Goal: Transaction & Acquisition: Purchase product/service

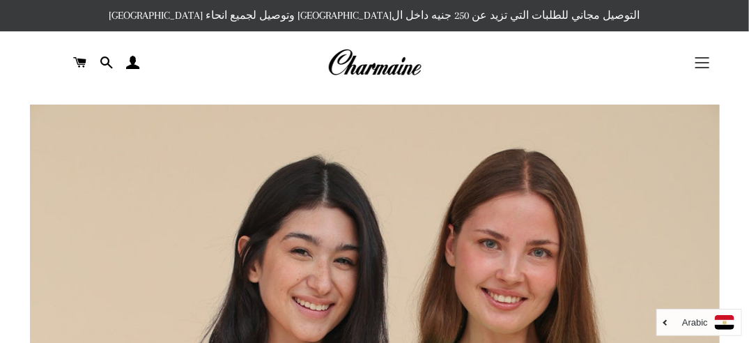
click at [704, 59] on button "التنقل في الموقع" at bounding box center [702, 62] width 35 height 35
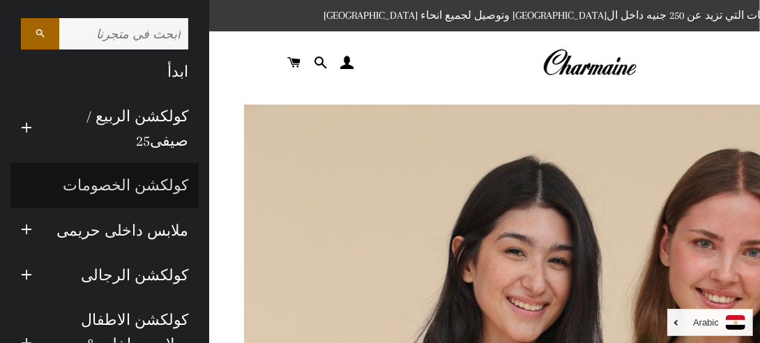
click at [157, 181] on link "كولكشن الخصومات" at bounding box center [104, 185] width 188 height 45
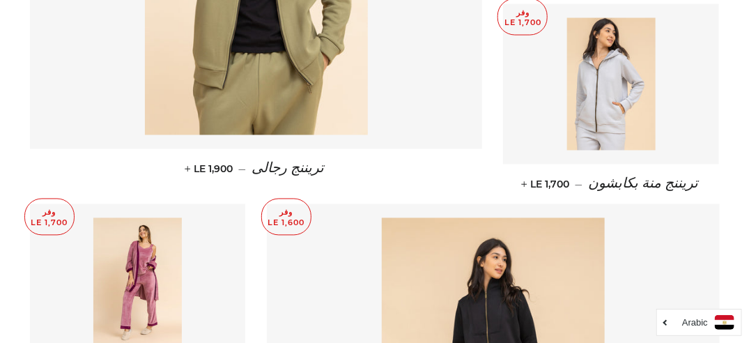
scroll to position [662, 0]
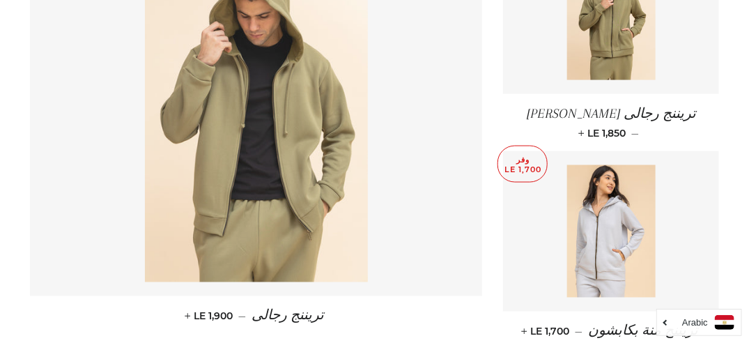
click at [286, 149] on img at bounding box center [256, 115] width 223 height 334
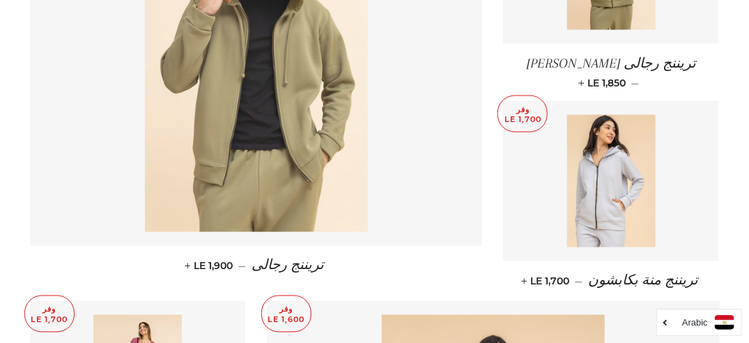
scroll to position [732, 0]
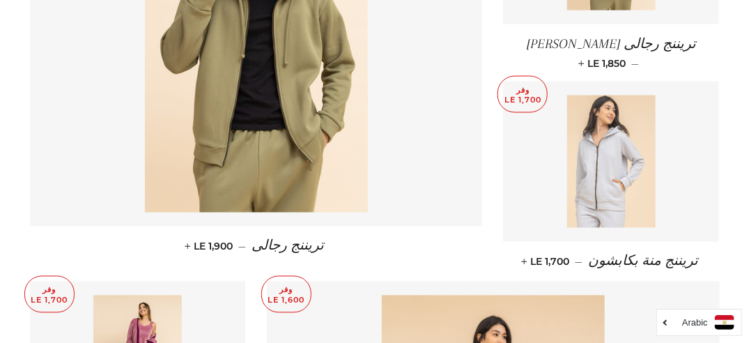
click at [586, 172] on img at bounding box center [611, 161] width 88 height 132
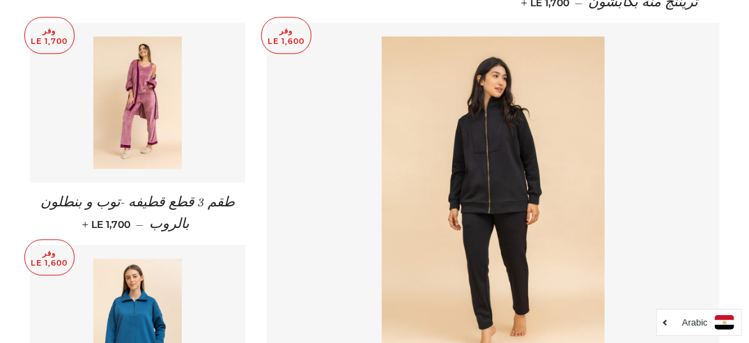
scroll to position [1010, 0]
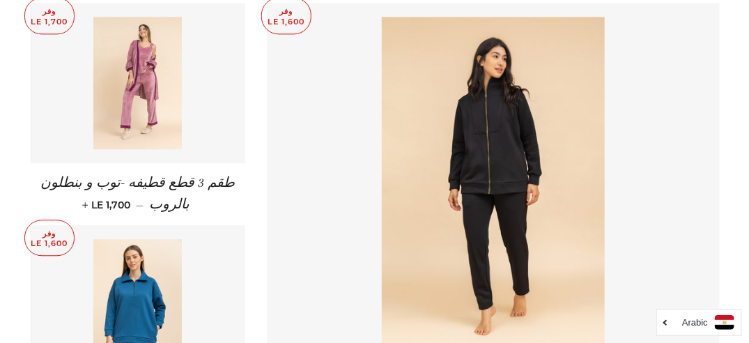
click at [137, 80] on img at bounding box center [137, 83] width 88 height 132
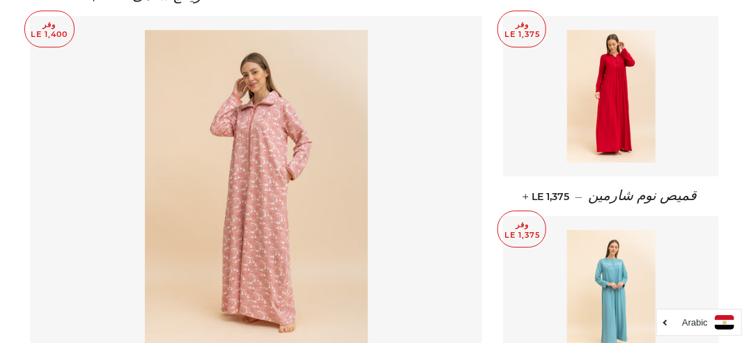
scroll to position [1521, 0]
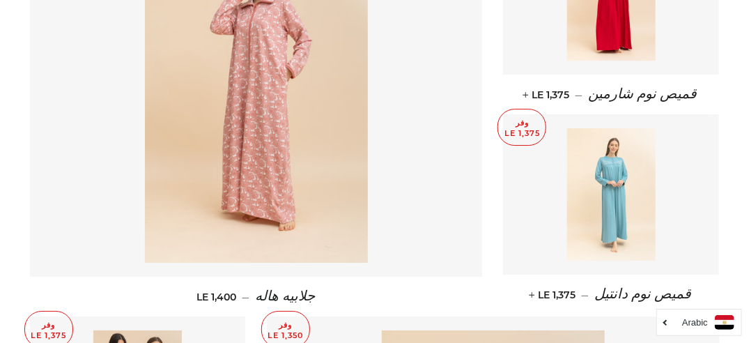
click at [612, 222] on img at bounding box center [611, 194] width 88 height 132
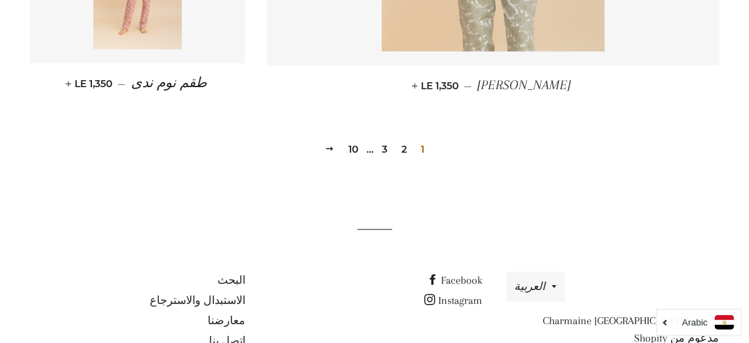
scroll to position [2156, 0]
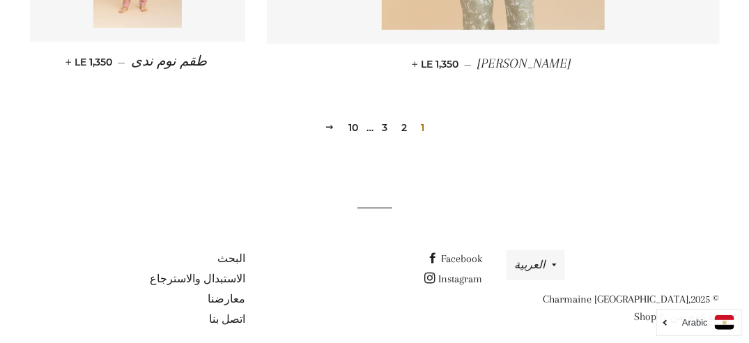
click at [403, 117] on link "2" at bounding box center [404, 127] width 17 height 21
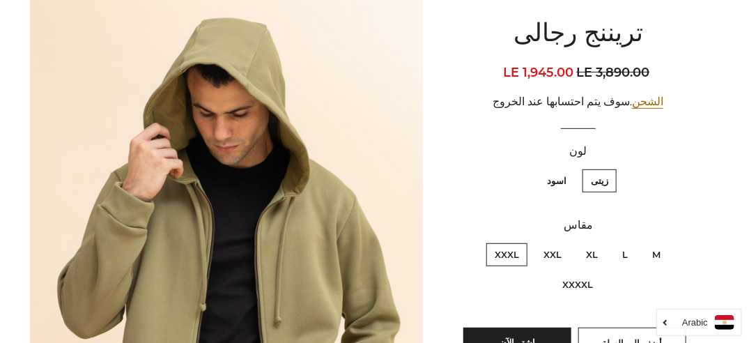
scroll to position [185, 0]
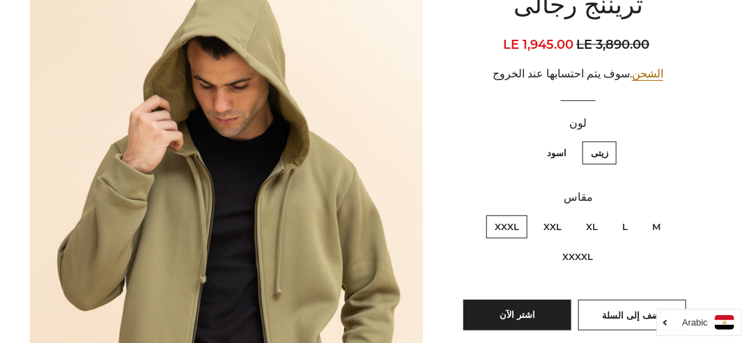
click at [625, 229] on label "L" at bounding box center [625, 226] width 22 height 23
click at [631, 214] on input "L" at bounding box center [631, 213] width 1 height 1
radio input "true"
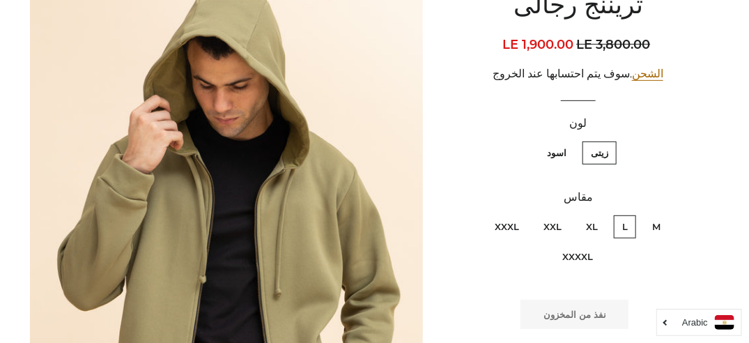
click at [591, 222] on label "XL" at bounding box center [592, 226] width 29 height 23
click at [601, 214] on input "XL" at bounding box center [601, 213] width 1 height 1
radio input "true"
click at [550, 148] on label "اسود" at bounding box center [557, 152] width 36 height 23
click at [570, 140] on input "اسود" at bounding box center [570, 139] width 1 height 1
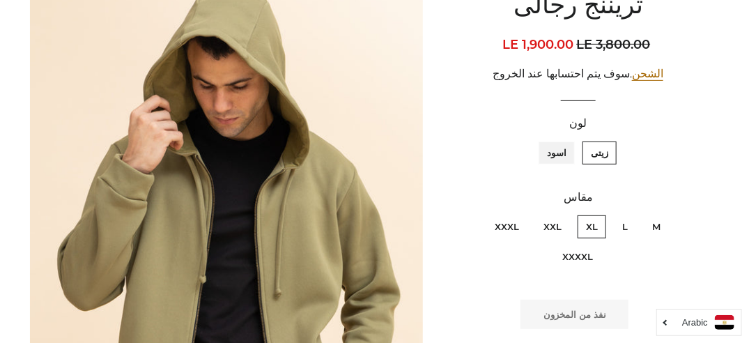
radio input "true"
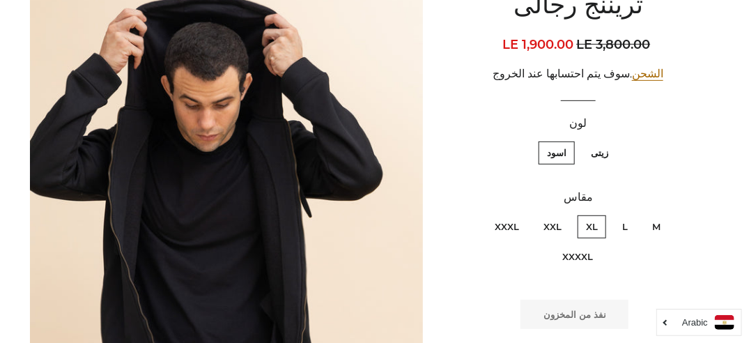
click at [658, 219] on label "M" at bounding box center [656, 226] width 25 height 23
click at [664, 214] on input "M" at bounding box center [664, 213] width 1 height 1
radio input "true"
click at [620, 222] on label "L" at bounding box center [625, 226] width 22 height 23
click at [631, 214] on input "L" at bounding box center [631, 213] width 1 height 1
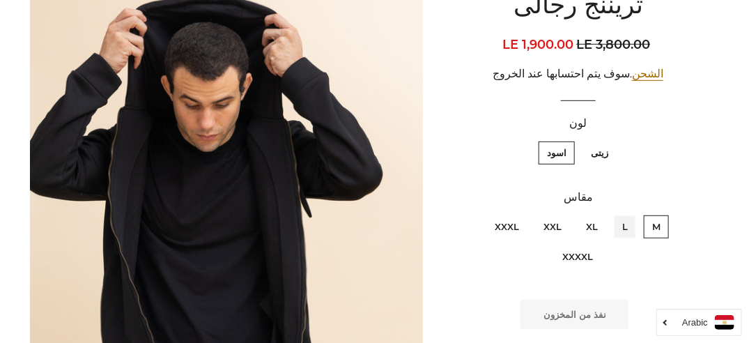
radio input "true"
click at [556, 225] on label "XXL" at bounding box center [552, 226] width 35 height 23
click at [565, 214] on input "XXL" at bounding box center [565, 213] width 1 height 1
radio input "true"
click at [509, 222] on label "XXXL" at bounding box center [506, 226] width 41 height 23
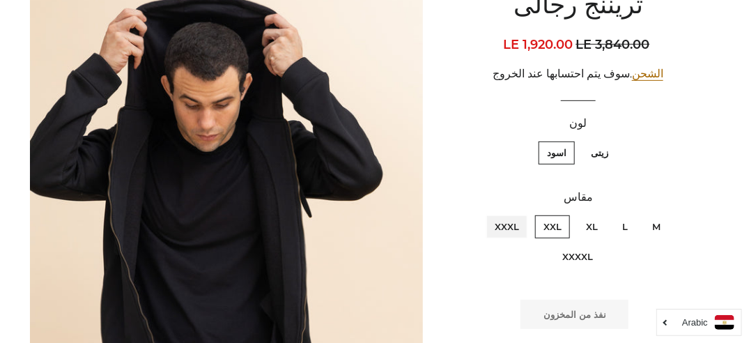
click at [523, 214] on input "XXXL" at bounding box center [523, 213] width 1 height 1
radio input "true"
click at [585, 252] on label "XXXXL" at bounding box center [577, 256] width 47 height 23
click at [477, 214] on input "XXXXL" at bounding box center [477, 213] width 1 height 1
radio input "true"
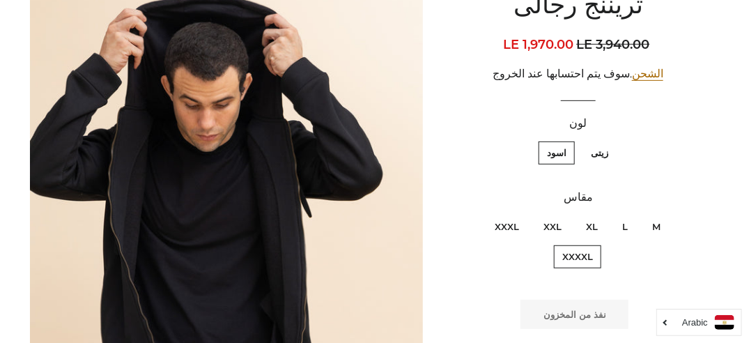
click at [606, 158] on label "زيتى" at bounding box center [600, 152] width 34 height 23
click at [612, 140] on input "زيتى" at bounding box center [612, 139] width 1 height 1
radio input "true"
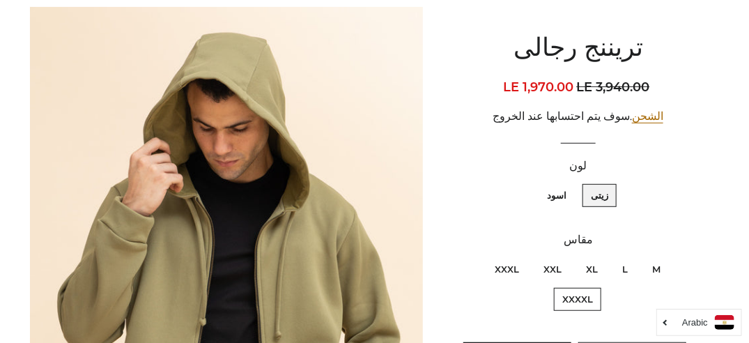
scroll to position [166, 0]
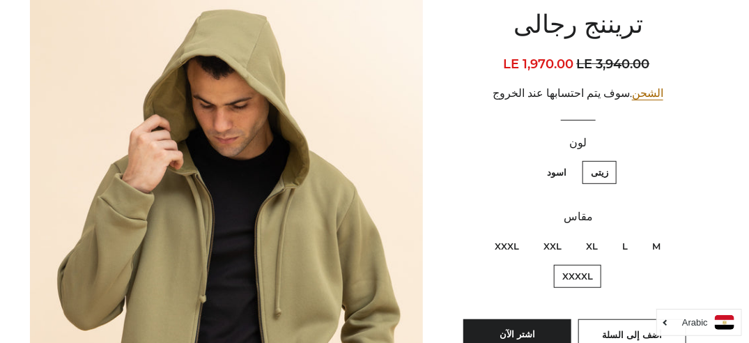
click at [500, 237] on label "XXXL" at bounding box center [506, 246] width 41 height 23
click at [523, 233] on input "XXXL" at bounding box center [523, 233] width 1 height 1
radio input "true"
click at [549, 246] on label "XXL" at bounding box center [552, 246] width 35 height 23
click at [565, 233] on input "XXL" at bounding box center [565, 233] width 1 height 1
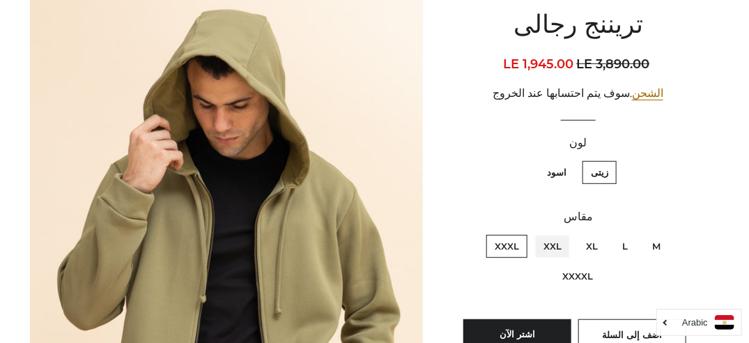
radio input "true"
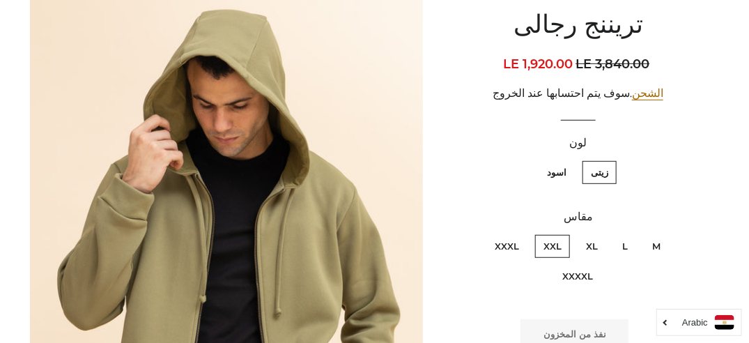
click at [507, 242] on label "XXXL" at bounding box center [506, 246] width 41 height 23
click at [523, 233] on input "XXXL" at bounding box center [523, 233] width 1 height 1
radio input "true"
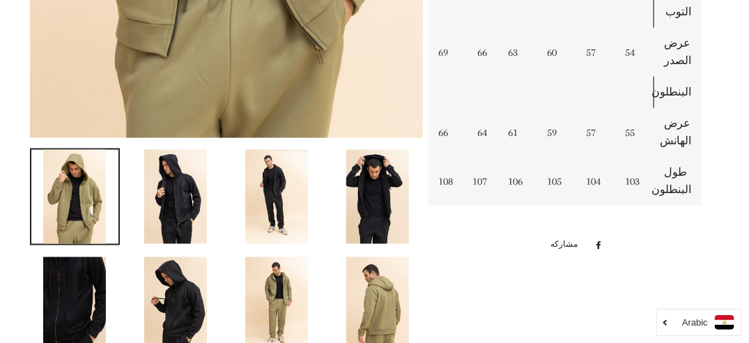
scroll to position [658, 0]
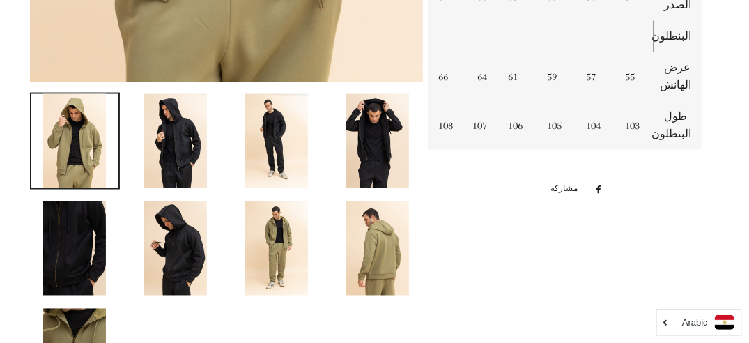
click at [268, 259] on img at bounding box center [276, 248] width 63 height 94
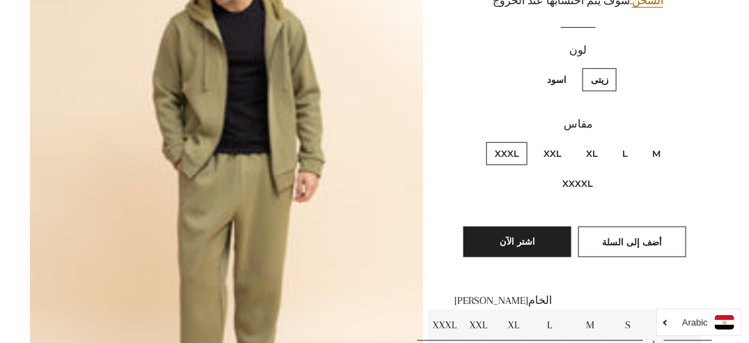
scroll to position [222, 0]
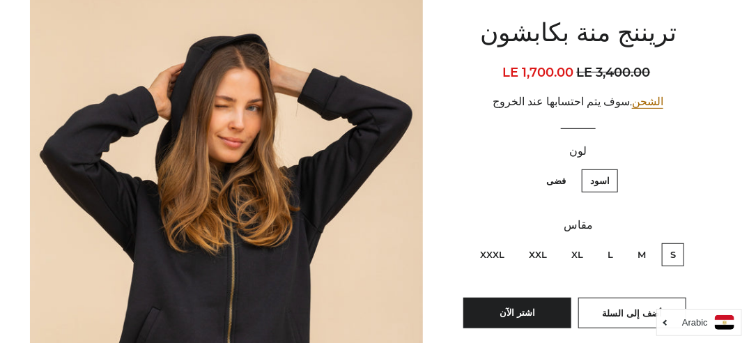
scroll to position [185, 0]
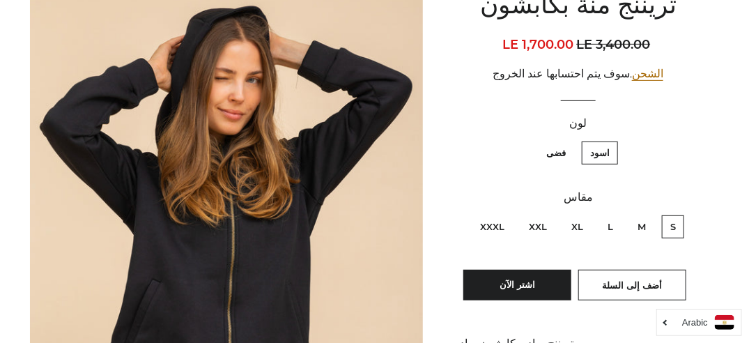
click at [495, 222] on label "XXXL" at bounding box center [492, 226] width 41 height 23
click at [508, 214] on input "XXXL" at bounding box center [508, 213] width 1 height 1
radio input "true"
click at [560, 150] on label "فضى" at bounding box center [556, 152] width 36 height 23
click at [569, 140] on input "فضى" at bounding box center [569, 139] width 1 height 1
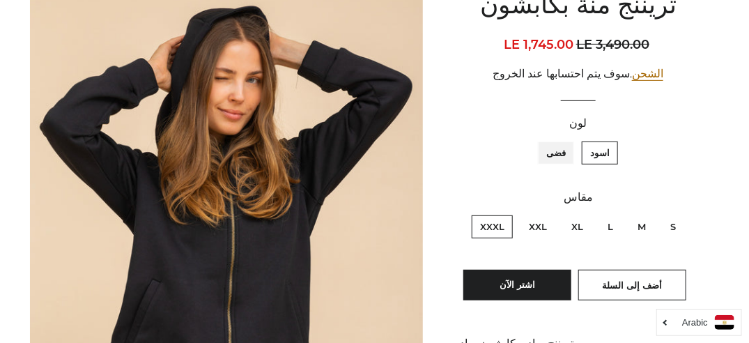
radio input "true"
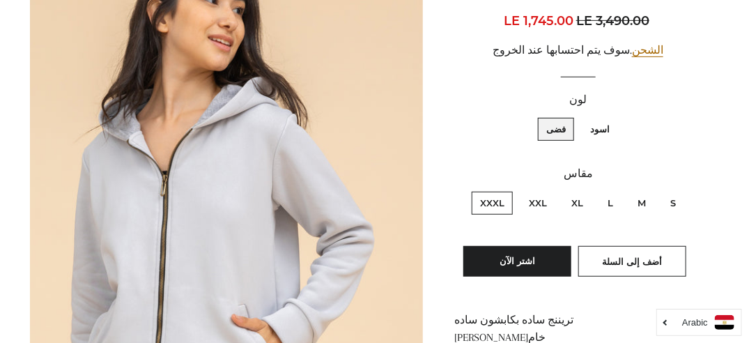
scroll to position [233, 0]
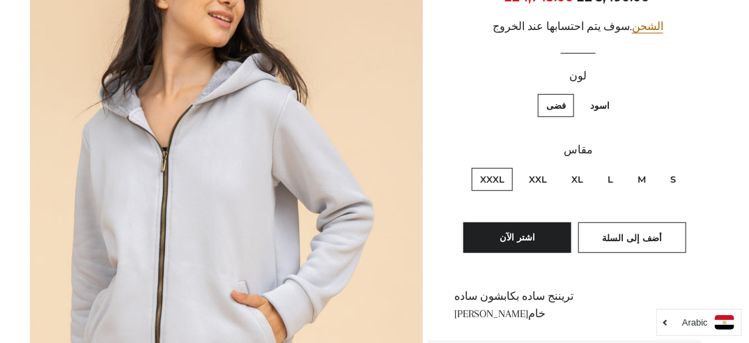
click at [608, 178] on label "L" at bounding box center [610, 179] width 22 height 23
click at [617, 167] on input "L" at bounding box center [617, 166] width 1 height 1
radio input "true"
click at [596, 108] on label "اسود" at bounding box center [600, 105] width 36 height 23
click at [613, 93] on input "اسود" at bounding box center [613, 92] width 1 height 1
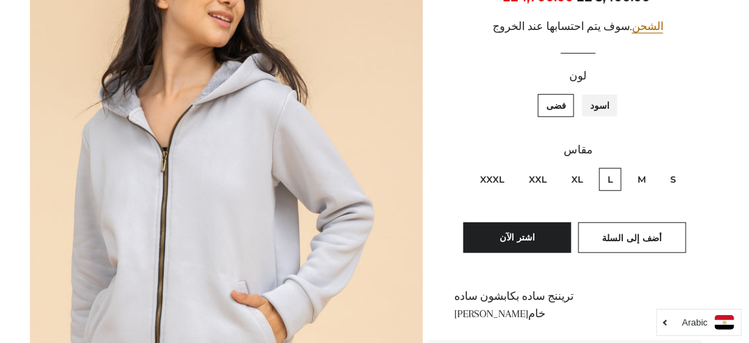
radio input "true"
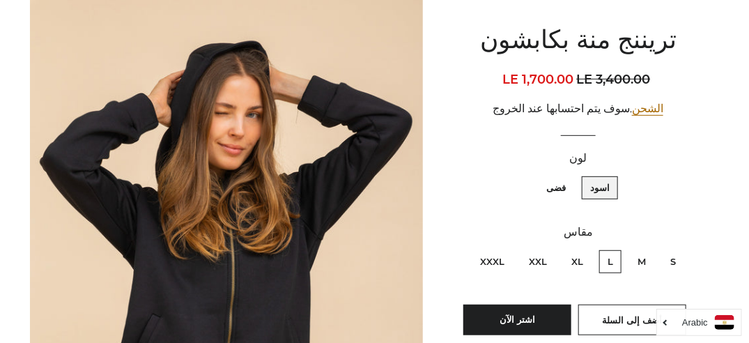
scroll to position [127, 0]
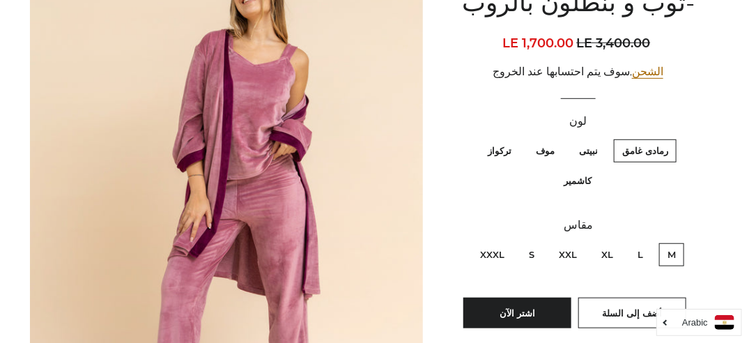
scroll to position [232, 0]
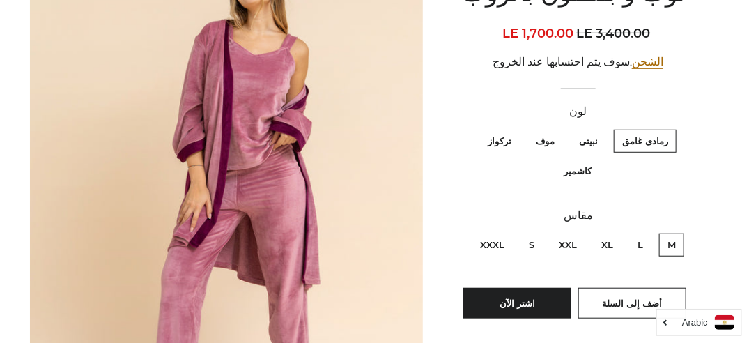
click at [638, 240] on label "L" at bounding box center [640, 244] width 22 height 23
click at [647, 232] on input "L" at bounding box center [647, 231] width 1 height 1
radio input "true"
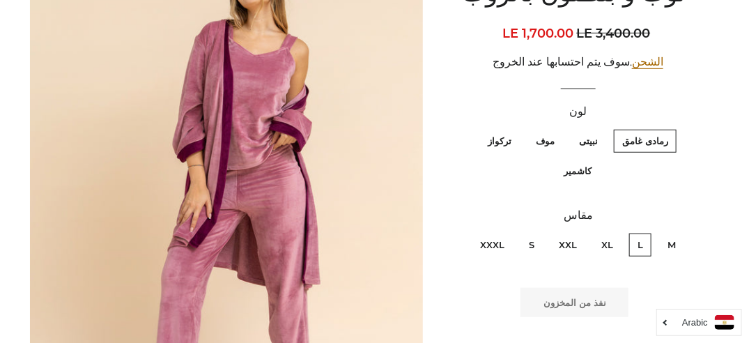
click at [608, 240] on label "XL" at bounding box center [607, 244] width 29 height 23
click at [617, 232] on input "XL" at bounding box center [617, 231] width 1 height 1
radio input "true"
click at [563, 241] on label "XXL" at bounding box center [567, 244] width 35 height 23
click at [580, 232] on input "XXL" at bounding box center [580, 231] width 1 height 1
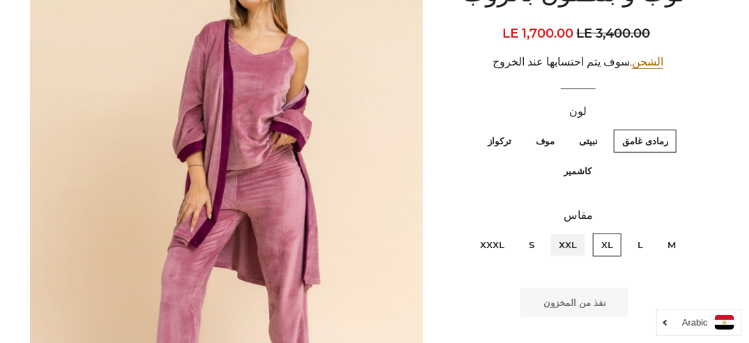
radio input "true"
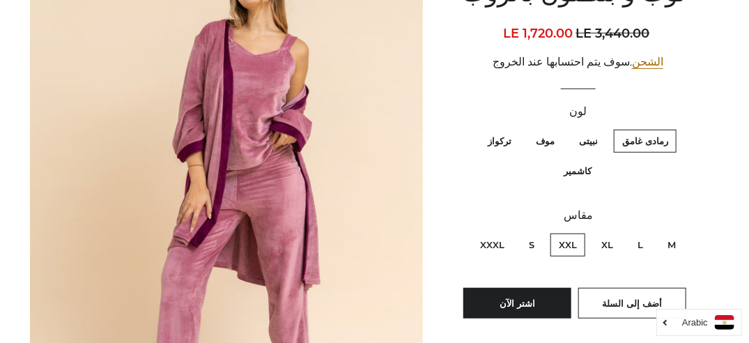
click at [531, 245] on label "S" at bounding box center [532, 244] width 22 height 23
click at [538, 232] on input "S" at bounding box center [538, 231] width 1 height 1
radio input "true"
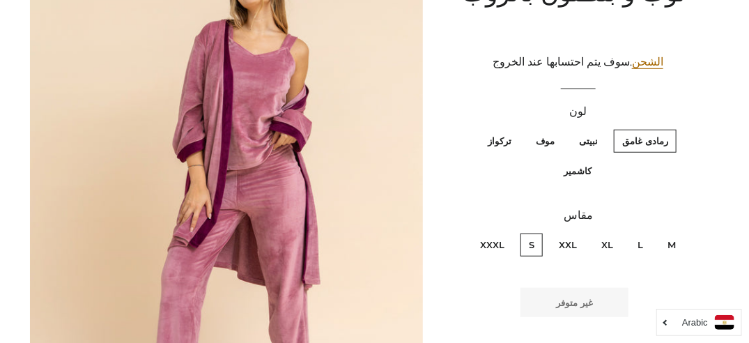
click at [489, 246] on label "XXXL" at bounding box center [492, 244] width 41 height 23
click at [508, 232] on input "XXXL" at bounding box center [508, 231] width 1 height 1
radio input "true"
click at [583, 144] on label "نبيتى" at bounding box center [589, 141] width 36 height 23
click at [601, 128] on input "نبيتى" at bounding box center [601, 128] width 1 height 1
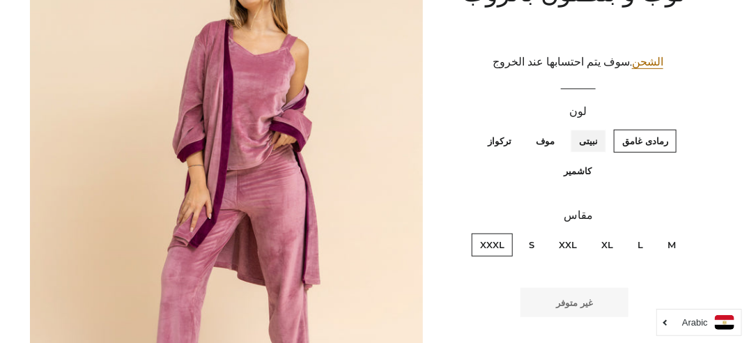
radio input "true"
click at [545, 144] on label "موف" at bounding box center [545, 141] width 36 height 23
click at [558, 128] on input "موف" at bounding box center [558, 128] width 1 height 1
radio input "true"
click at [509, 141] on label "تركواز" at bounding box center [499, 141] width 40 height 23
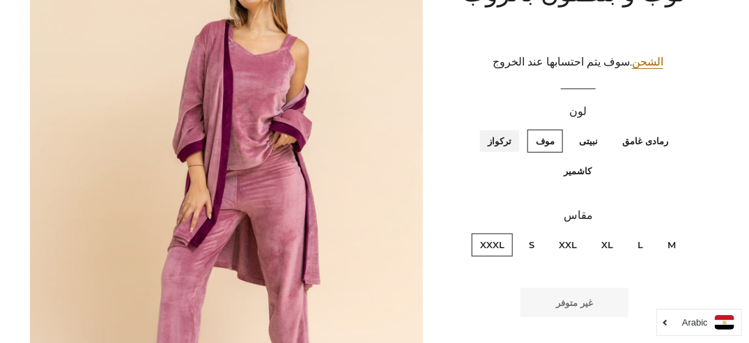
click at [515, 128] on input "تركواز" at bounding box center [515, 128] width 1 height 1
radio input "true"
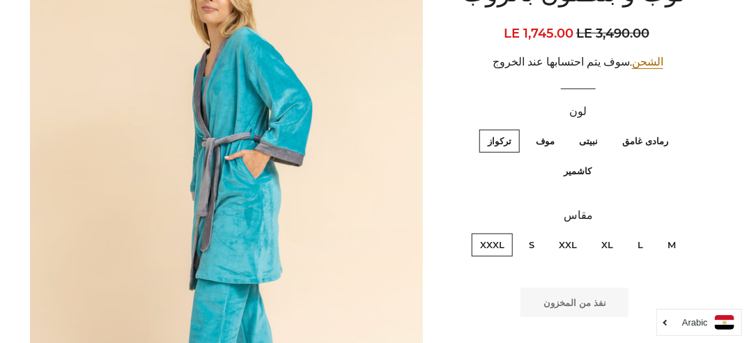
click at [572, 170] on label "كاشمير" at bounding box center [577, 171] width 45 height 23
click at [470, 128] on input "كاشمير" at bounding box center [470, 128] width 1 height 1
radio input "true"
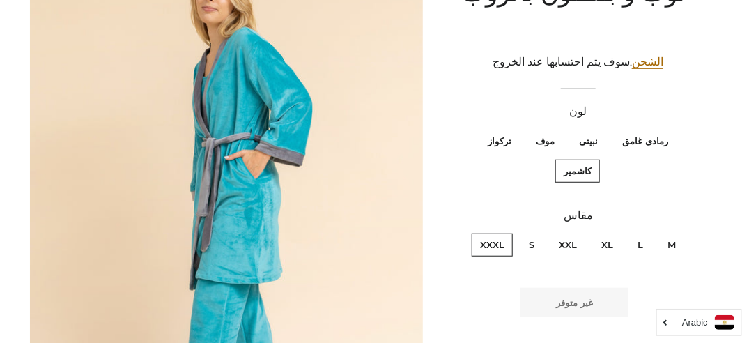
click at [635, 247] on label "L" at bounding box center [640, 244] width 22 height 23
click at [647, 232] on input "L" at bounding box center [647, 231] width 1 height 1
radio input "true"
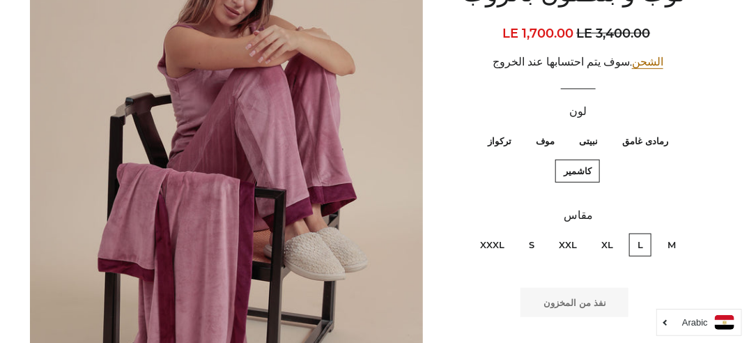
click at [508, 136] on label "تركواز" at bounding box center [499, 141] width 40 height 23
click at [515, 128] on input "تركواز" at bounding box center [515, 128] width 1 height 1
radio input "true"
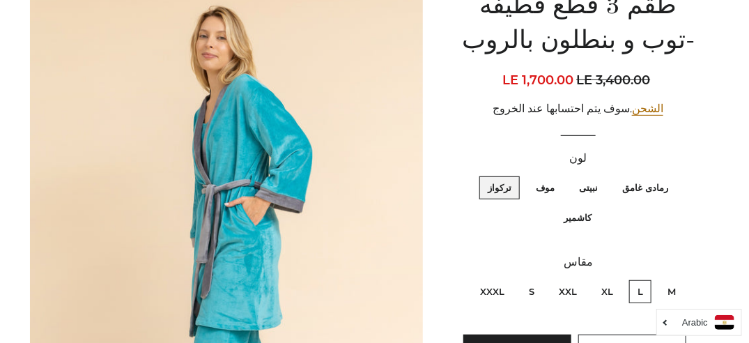
scroll to position [117, 0]
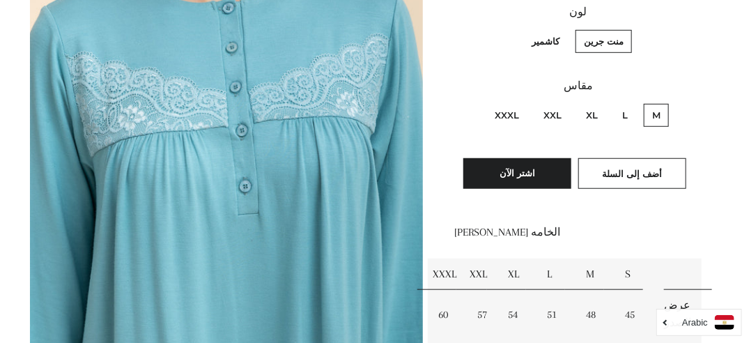
scroll to position [316, 0]
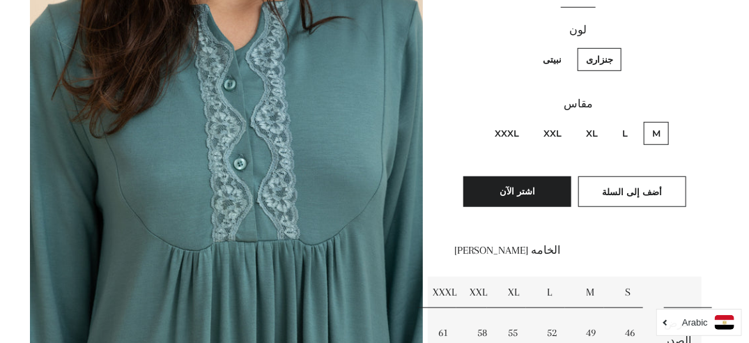
scroll to position [297, 0]
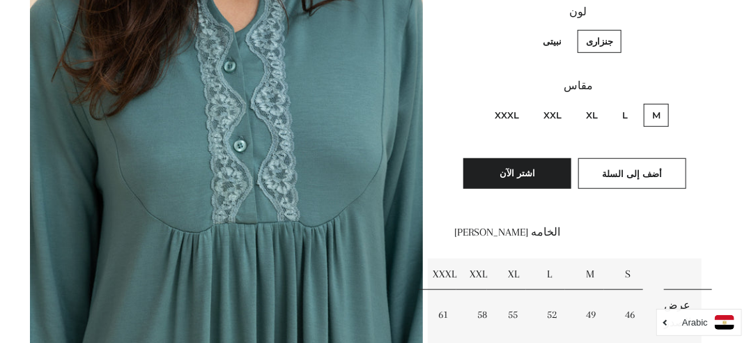
click at [557, 43] on label "نبيتى" at bounding box center [552, 41] width 36 height 23
click at [565, 29] on input "نبيتى" at bounding box center [565, 28] width 1 height 1
radio input "true"
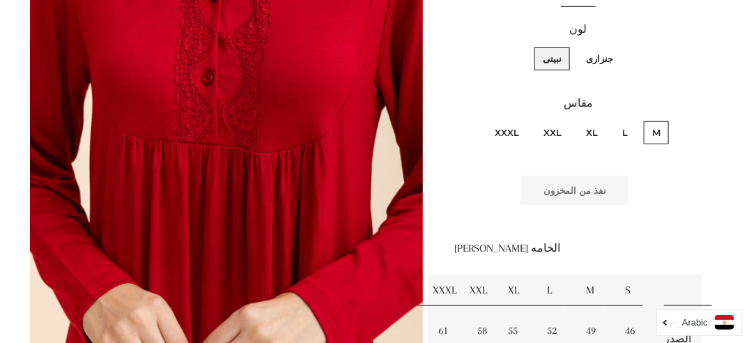
scroll to position [157, 0]
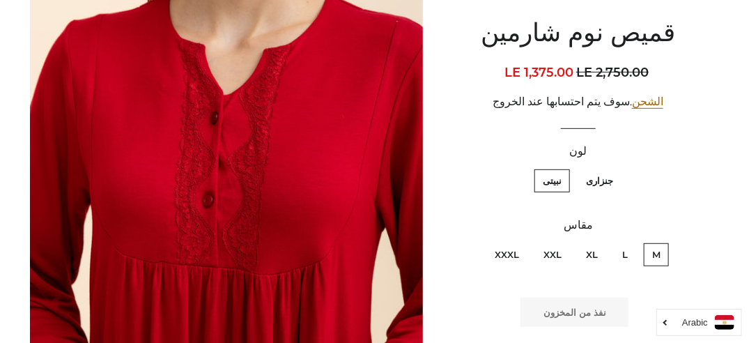
click at [511, 243] on label "XXXL" at bounding box center [506, 254] width 41 height 23
click at [523, 241] on input "XXXL" at bounding box center [523, 241] width 1 height 1
radio input "true"
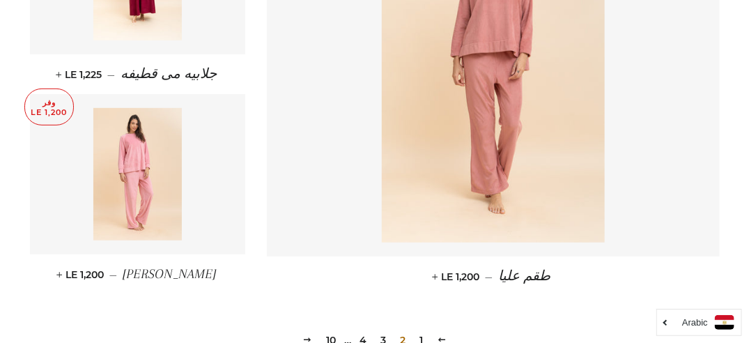
scroll to position [2025, 0]
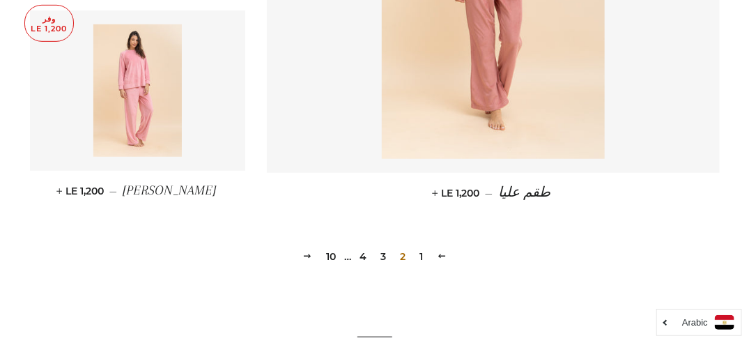
click at [383, 252] on link "3" at bounding box center [383, 256] width 17 height 21
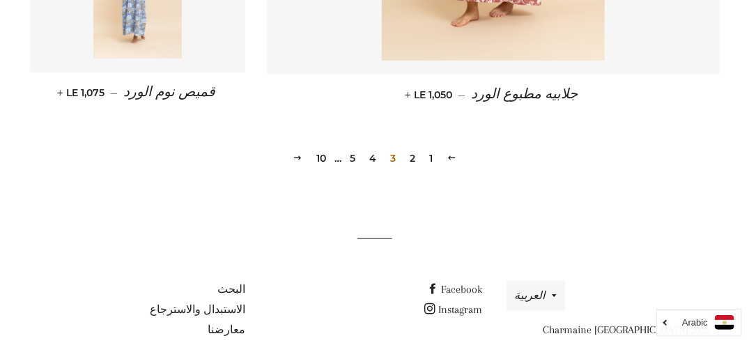
scroll to position [2136, 0]
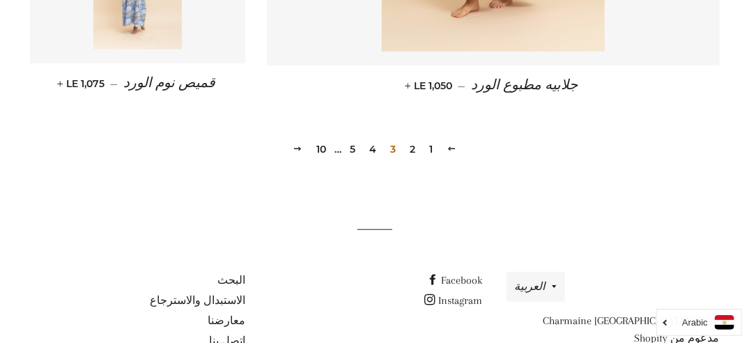
click at [369, 139] on link "4" at bounding box center [373, 149] width 18 height 21
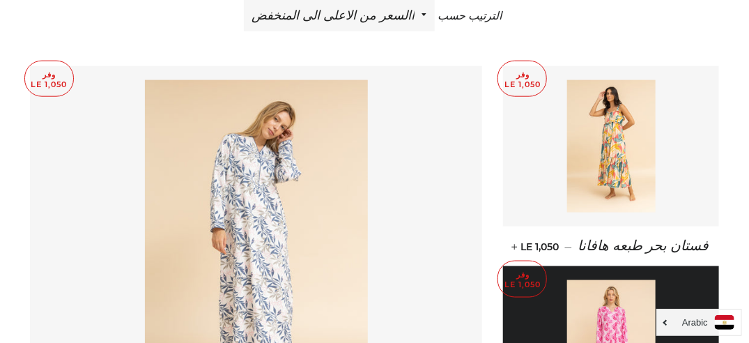
scroll to position [622, 0]
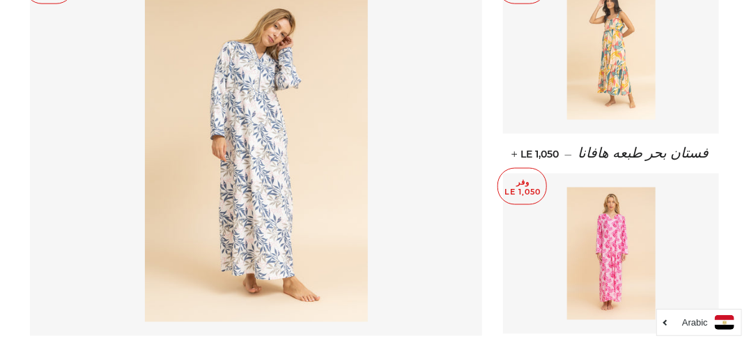
click at [615, 72] on img at bounding box center [611, 53] width 88 height 132
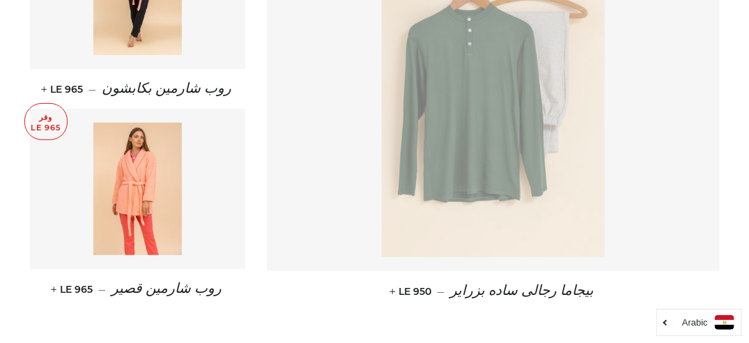
scroll to position [1997, 0]
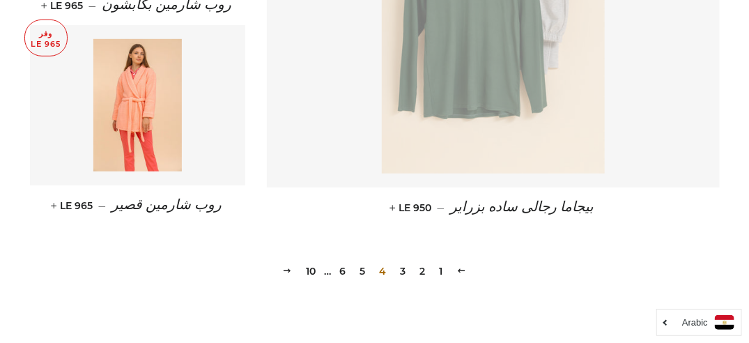
click at [364, 272] on link "5" at bounding box center [363, 271] width 17 height 21
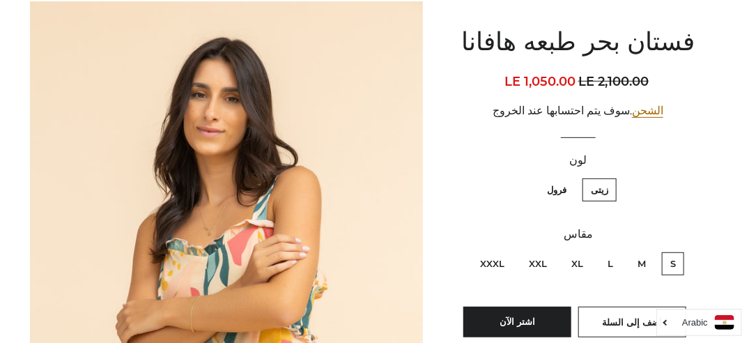
scroll to position [232, 0]
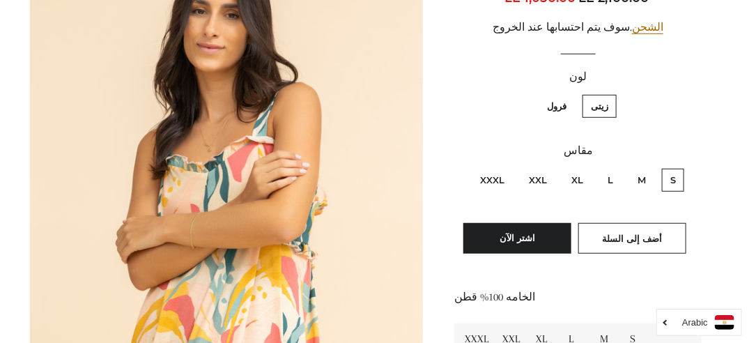
click at [488, 178] on label "XXXL" at bounding box center [492, 180] width 41 height 23
click at [508, 167] on input "XXXL" at bounding box center [508, 167] width 1 height 1
radio input "true"
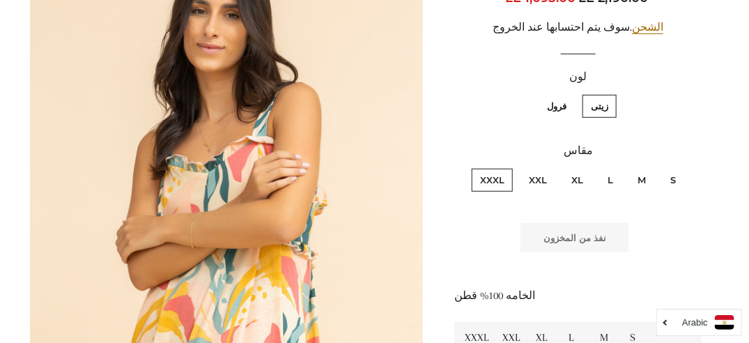
click at [558, 99] on label "فرول" at bounding box center [557, 106] width 36 height 23
click at [570, 93] on input "فرول" at bounding box center [570, 93] width 1 height 1
radio input "true"
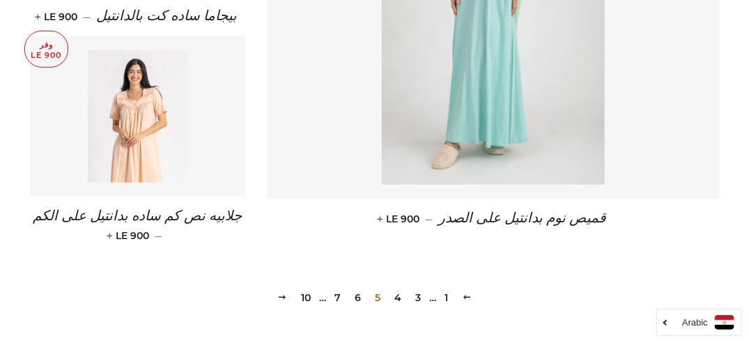
scroll to position [2118, 0]
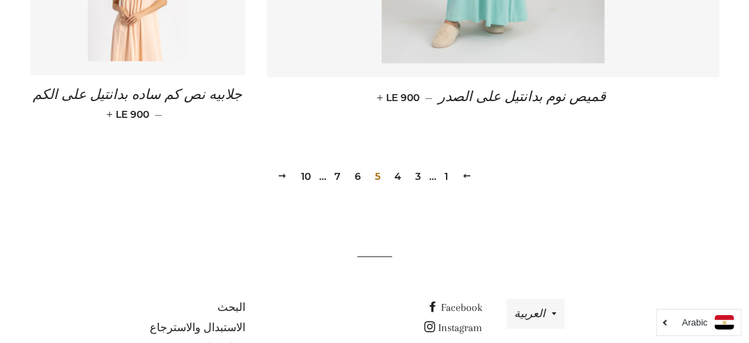
click at [355, 166] on link "6" at bounding box center [357, 176] width 17 height 21
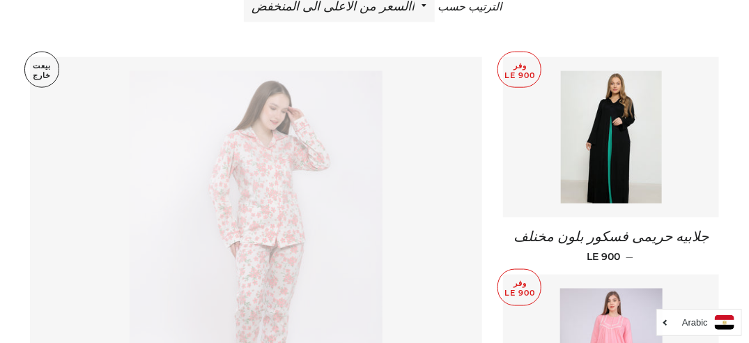
scroll to position [585, 0]
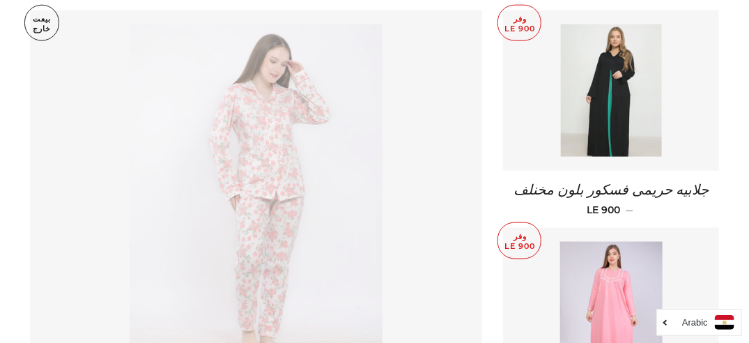
click at [610, 122] on img at bounding box center [612, 90] width 102 height 132
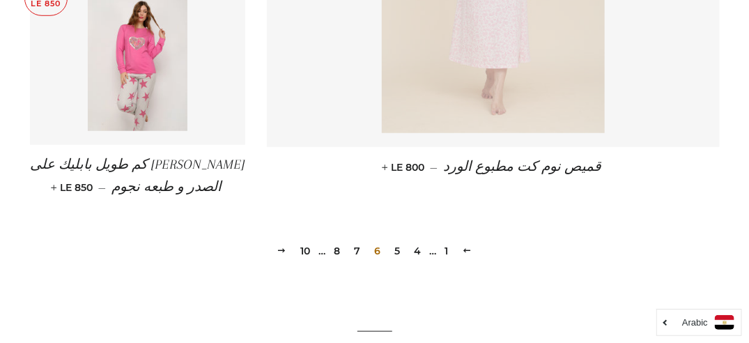
scroll to position [2136, 0]
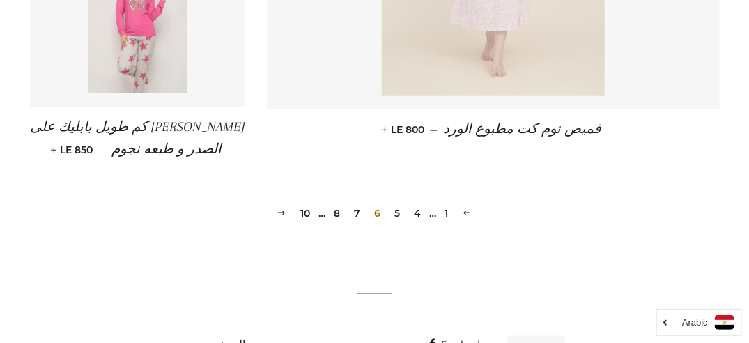
click at [361, 213] on link "7" at bounding box center [357, 213] width 17 height 21
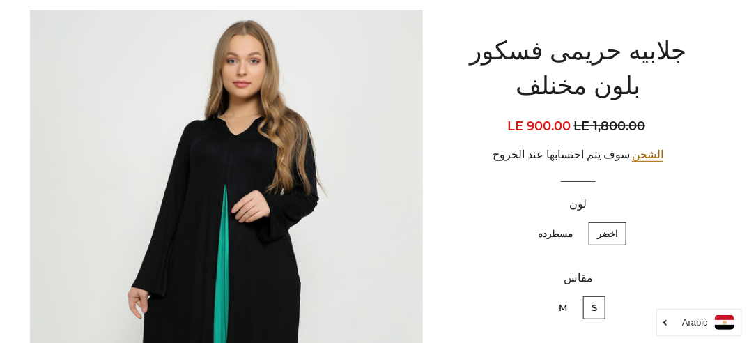
scroll to position [209, 0]
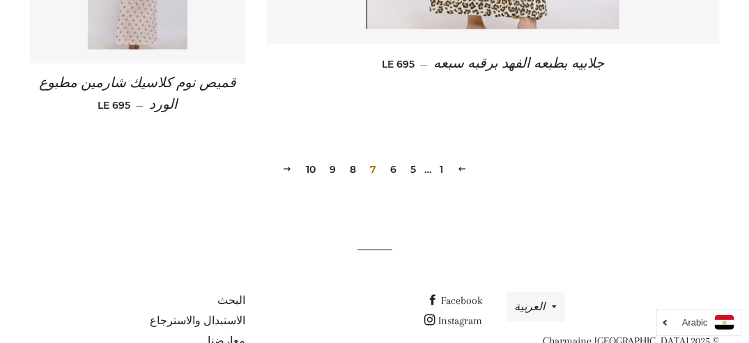
scroll to position [2174, 0]
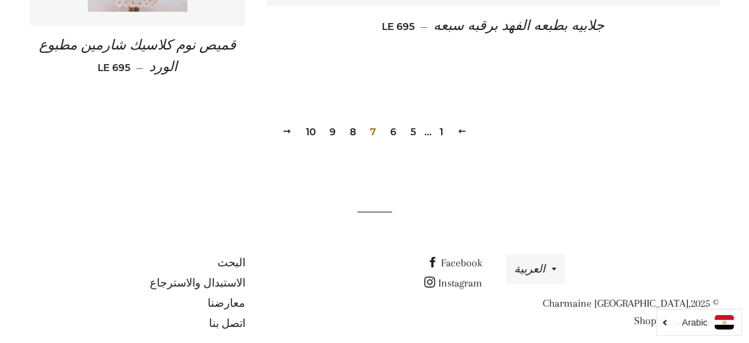
click at [353, 129] on link "8" at bounding box center [352, 131] width 17 height 21
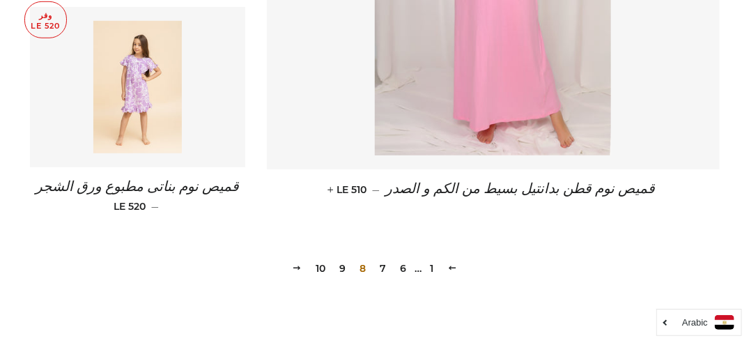
scroll to position [2099, 0]
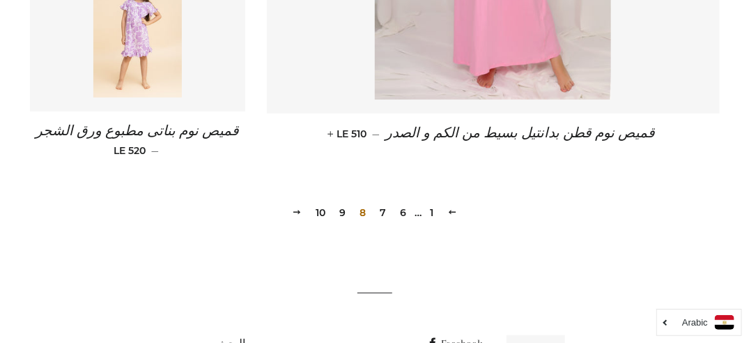
click at [341, 202] on link "9" at bounding box center [342, 212] width 17 height 21
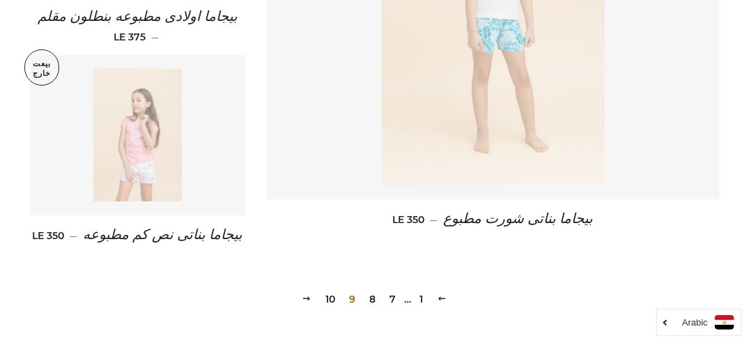
scroll to position [2044, 0]
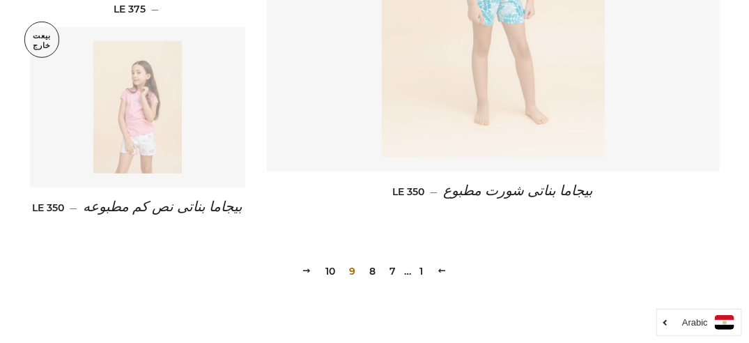
click at [326, 269] on link "10" at bounding box center [331, 271] width 21 height 21
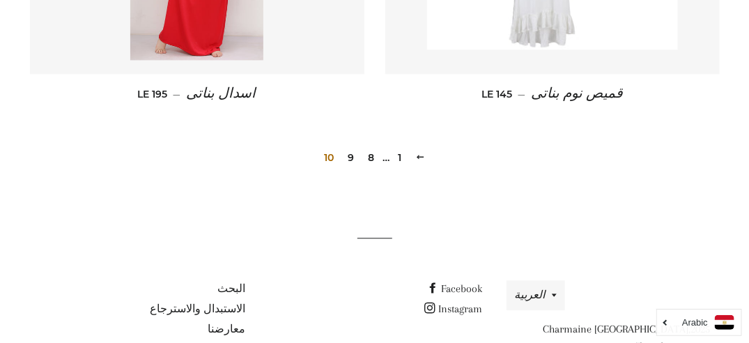
scroll to position [1039, 0]
